Goal: Find specific page/section: Find specific page/section

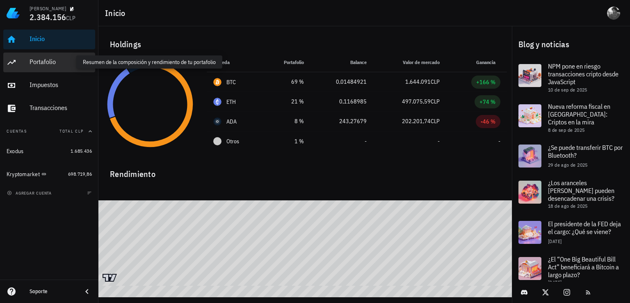
click at [38, 61] on div "Portafolio" at bounding box center [61, 62] width 62 height 8
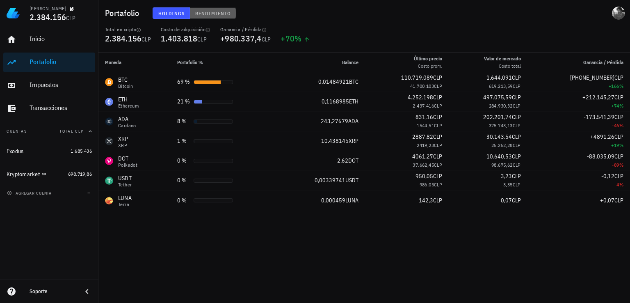
click at [217, 12] on span "Rendimiento" at bounding box center [213, 13] width 36 height 6
